Goal: Subscribe to service/newsletter

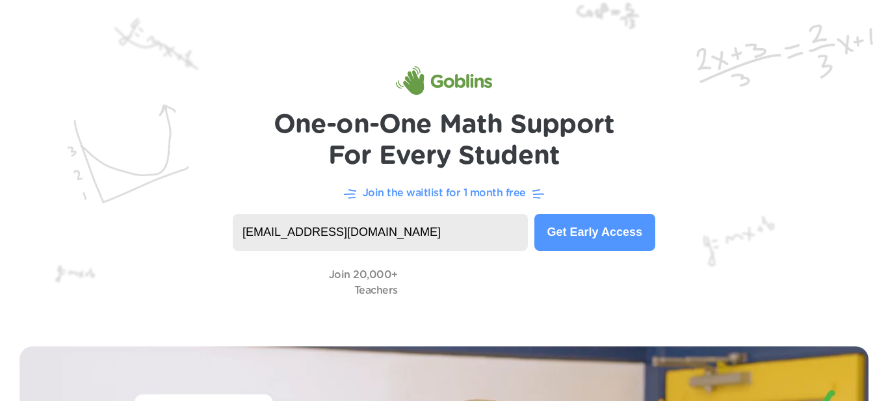
type input "iamor094@learner.dvusd.org"
click at [590, 242] on button "Get Early Access" at bounding box center [594, 232] width 121 height 37
